Goal: Information Seeking & Learning: Understand process/instructions

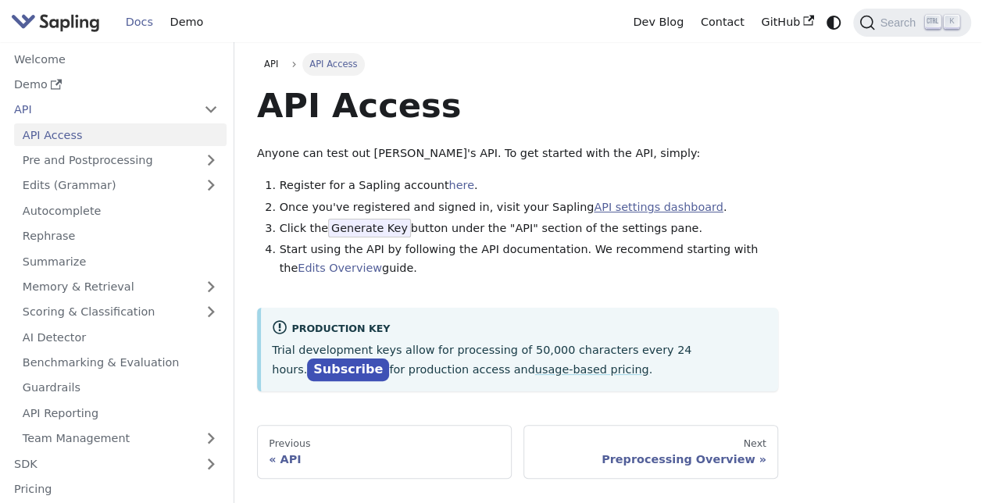
click at [594, 210] on link "API settings dashboard" at bounding box center [658, 207] width 129 height 13
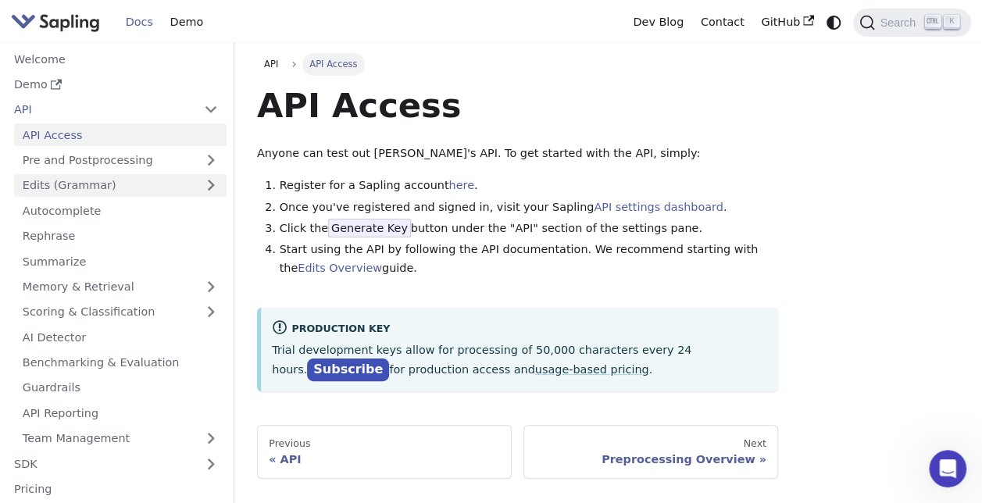
click at [77, 177] on link "Edits (Grammar)" at bounding box center [120, 185] width 213 height 23
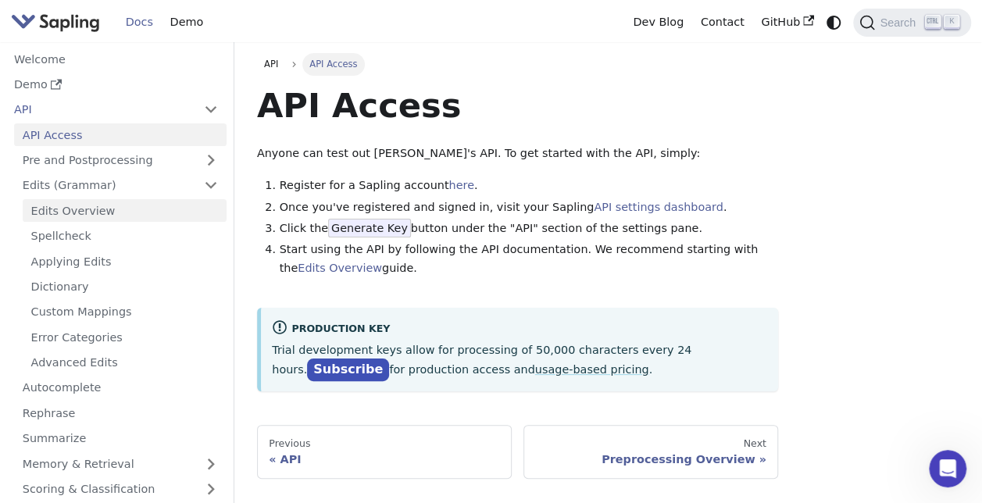
click at [82, 205] on link "Edits Overview" at bounding box center [125, 210] width 204 height 23
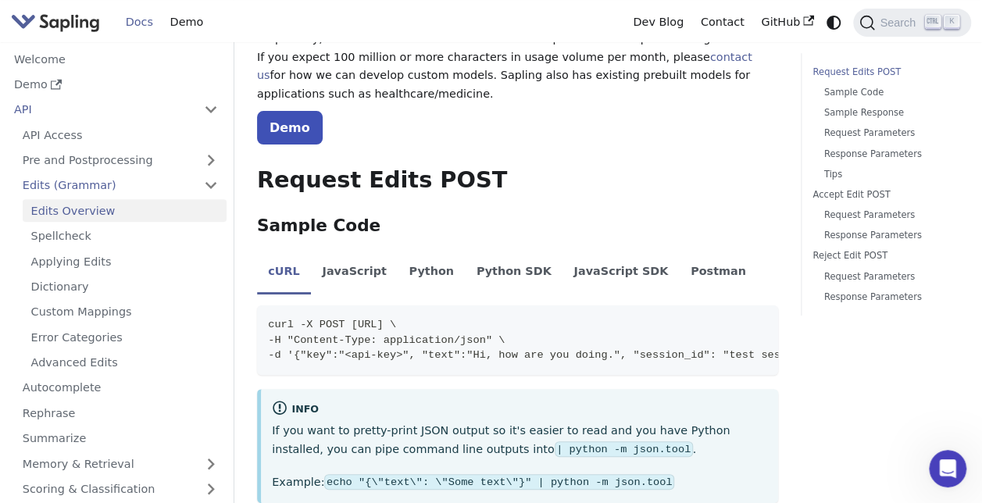
scroll to position [274, 0]
click at [347, 250] on li "JavaScript" at bounding box center [354, 272] width 87 height 44
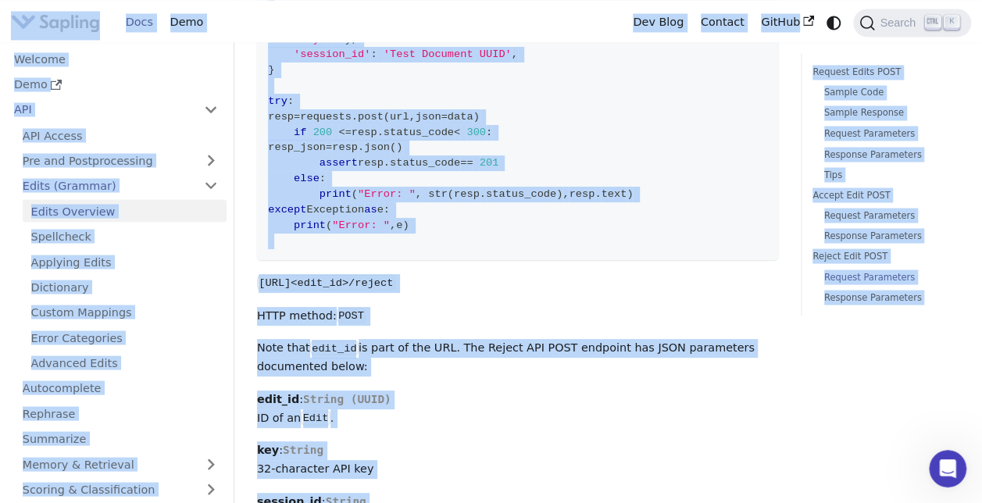
scroll to position [4426, 0]
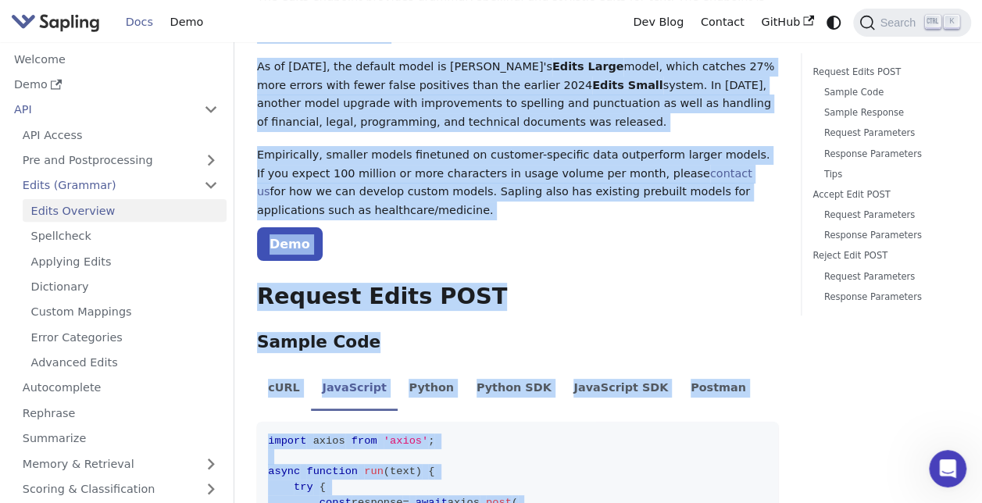
scroll to position [0, 0]
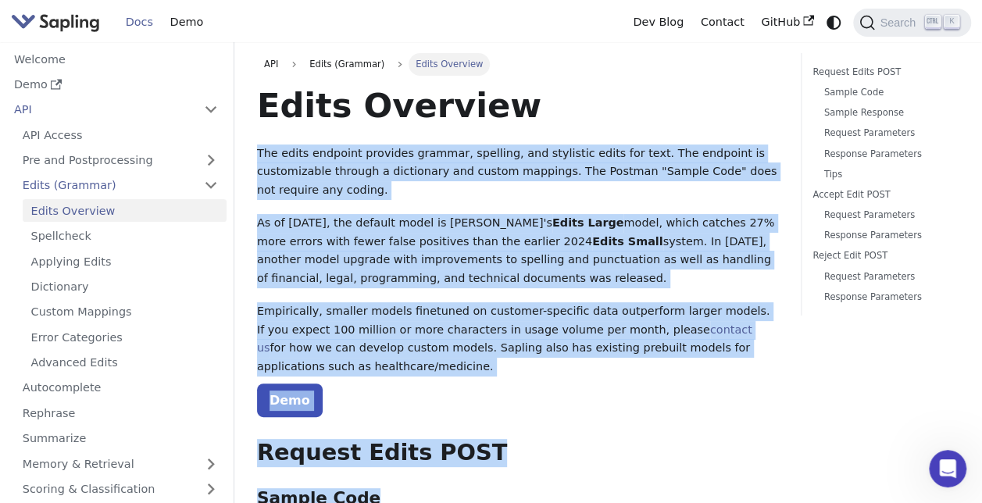
drag, startPoint x: 474, startPoint y: 185, endPoint x: 254, endPoint y: 127, distance: 227.1
copy div "Lor ipsum dolorsit ametcons adipisc, elitsedd, eiu temporinc utlab etd magn. Al…"
click at [488, 439] on h2 "Request Edits POST ​" at bounding box center [517, 453] width 521 height 28
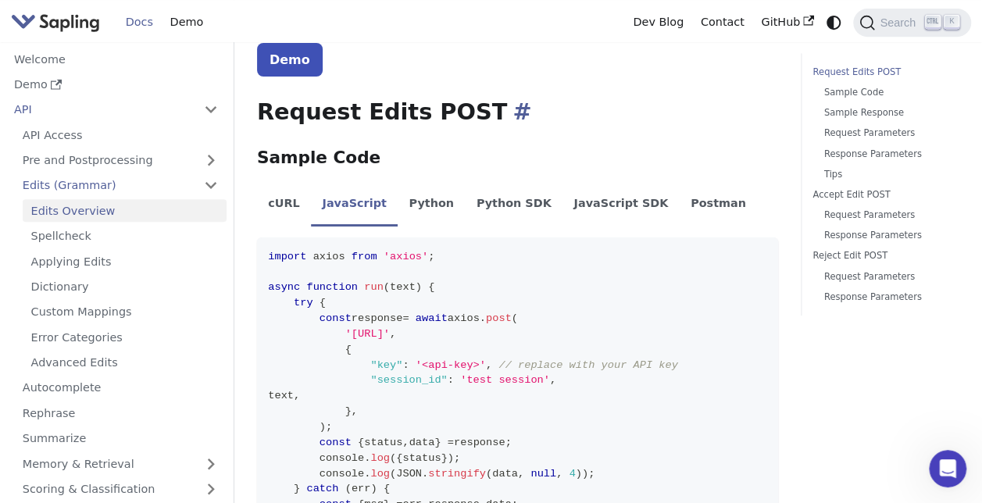
scroll to position [342, 0]
click at [563, 182] on li "JavaScript SDK" at bounding box center [621, 204] width 117 height 44
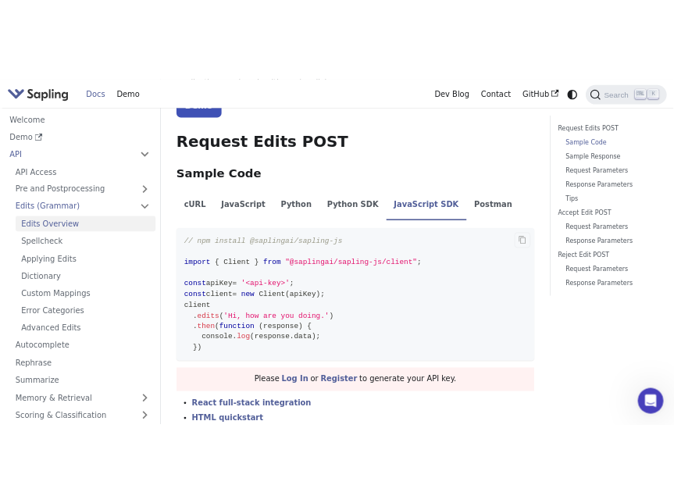
scroll to position [376, 0]
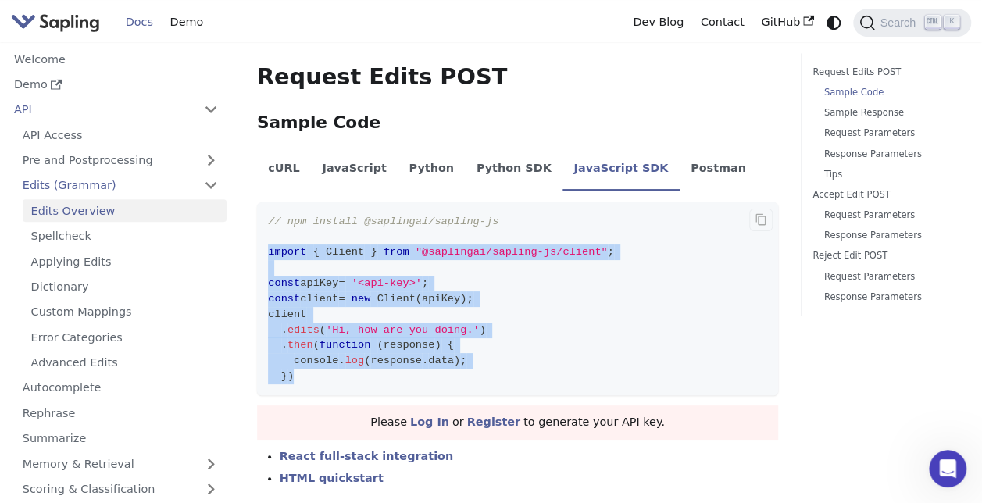
drag, startPoint x: 313, startPoint y: 342, endPoint x: 262, endPoint y: 213, distance: 138.6
click at [262, 213] on code "// npm install @saplingai/sapling-js import { Client } from "@saplingai/sapling…" at bounding box center [517, 298] width 521 height 193
copy code "import { Client } from "@saplingai/sapling-js/client" ; const apiKey = '<api-ke…"
click at [564, 316] on code "// npm install @saplingai/sapling-js import { Client } from "@saplingai/sapling…" at bounding box center [517, 298] width 521 height 193
drag, startPoint x: 267, startPoint y: 209, endPoint x: 300, endPoint y: 339, distance: 133.8
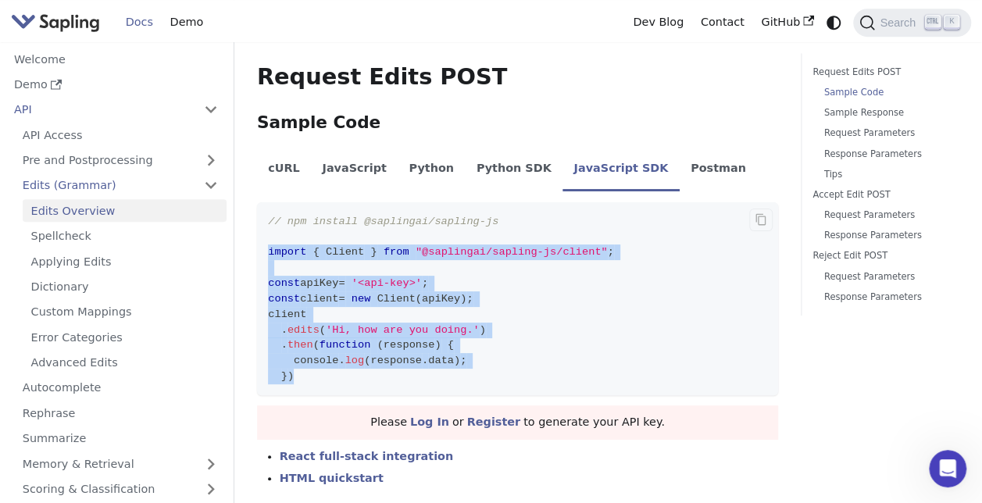
click at [300, 339] on code "// npm install @saplingai/sapling-js import { Client } from "@saplingai/sapling…" at bounding box center [517, 298] width 521 height 193
copy code "import { Client } from "@saplingai/sapling-js/client" ; const apiKey = '<api-ke…"
